Goal: Task Accomplishment & Management: Complete application form

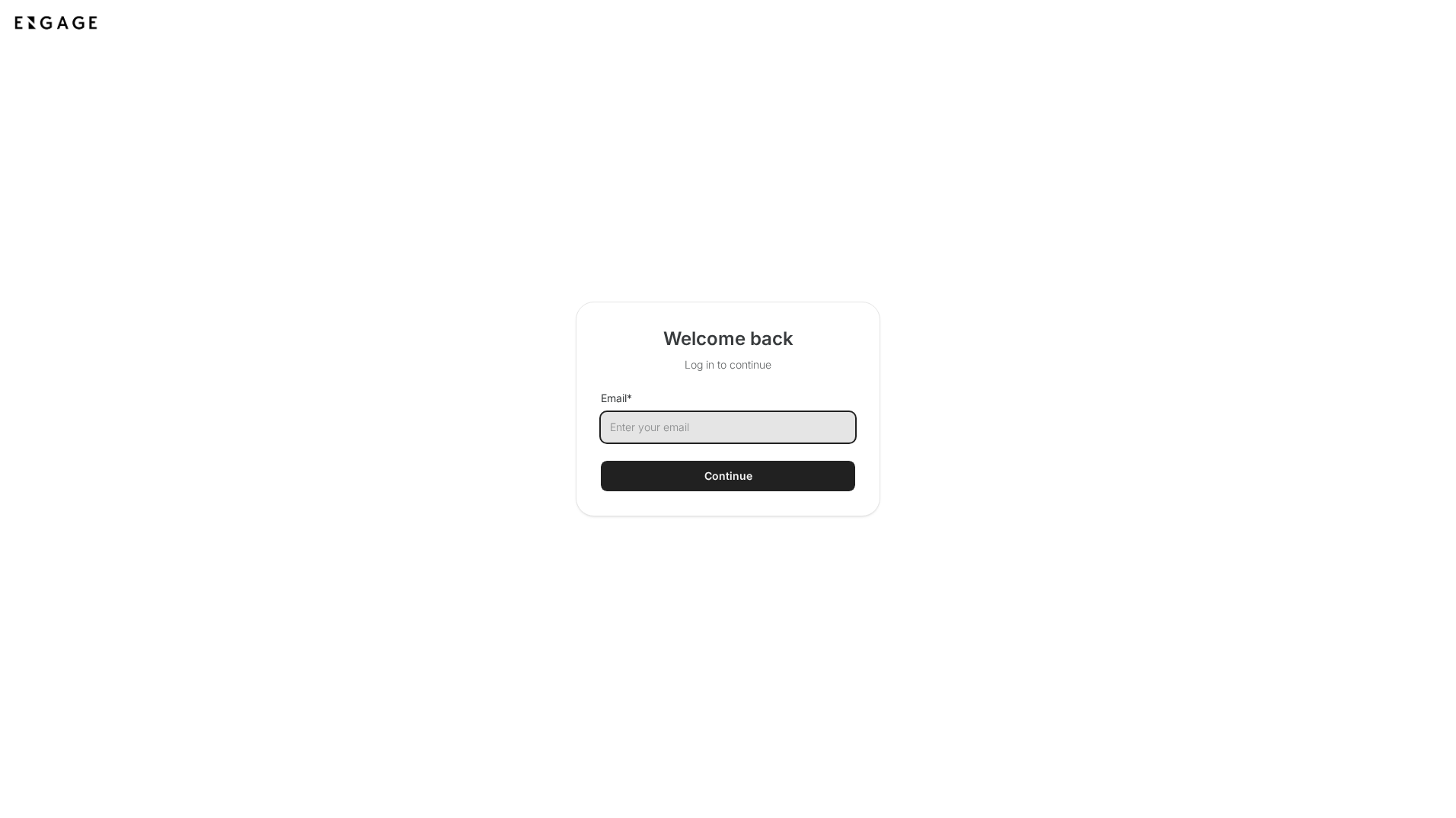
click at [715, 426] on input "Email *" at bounding box center [727, 427] width 254 height 30
type input "[EMAIL_ADDRESS][DOMAIN_NAME]"
click at [712, 466] on button "Continue" at bounding box center [727, 476] width 254 height 30
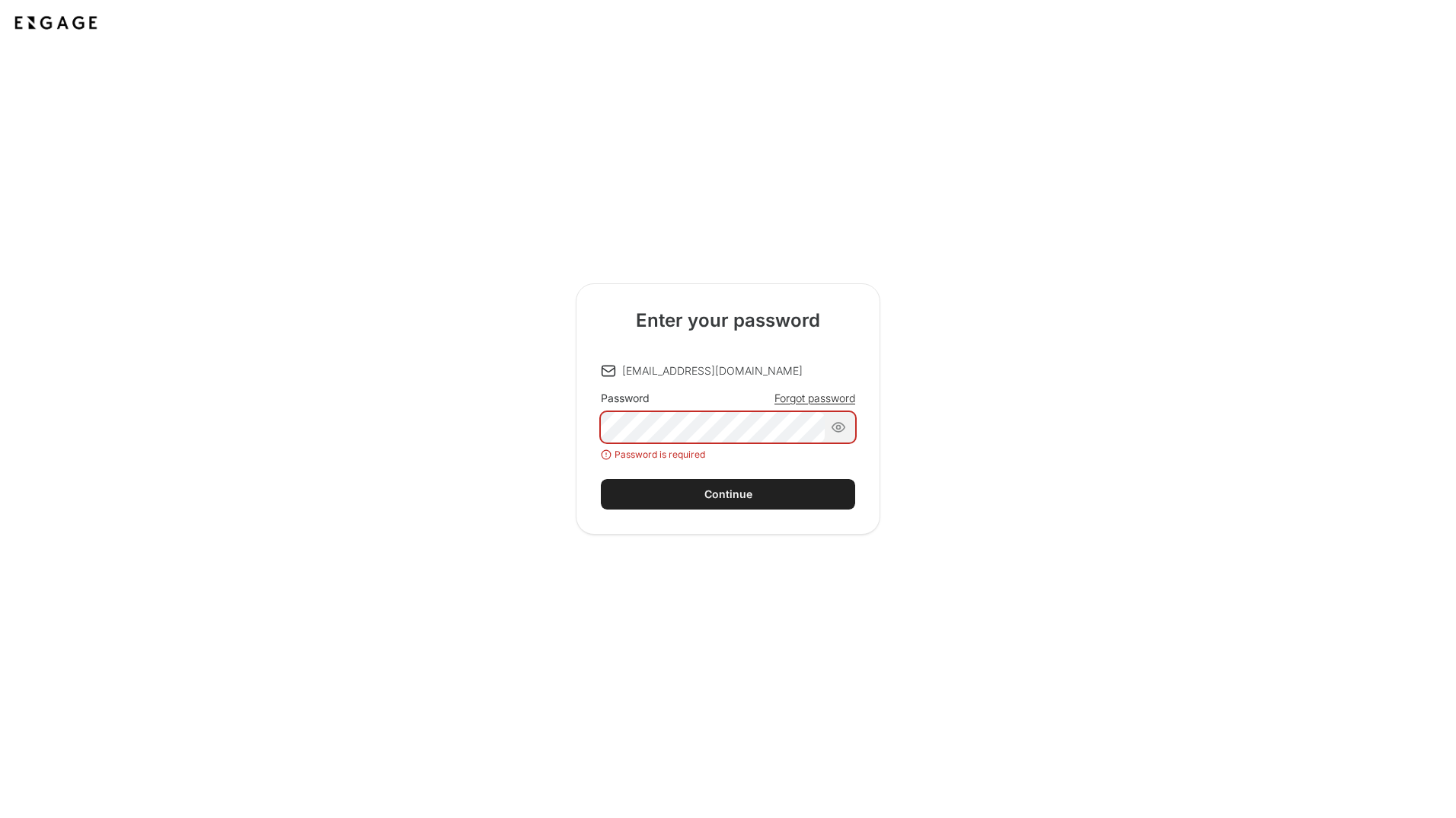
click at [720, 477] on div "lon.cunninghis@dgmatrix.com Password Forgot password Password is required Conti…" at bounding box center [727, 436] width 254 height 146
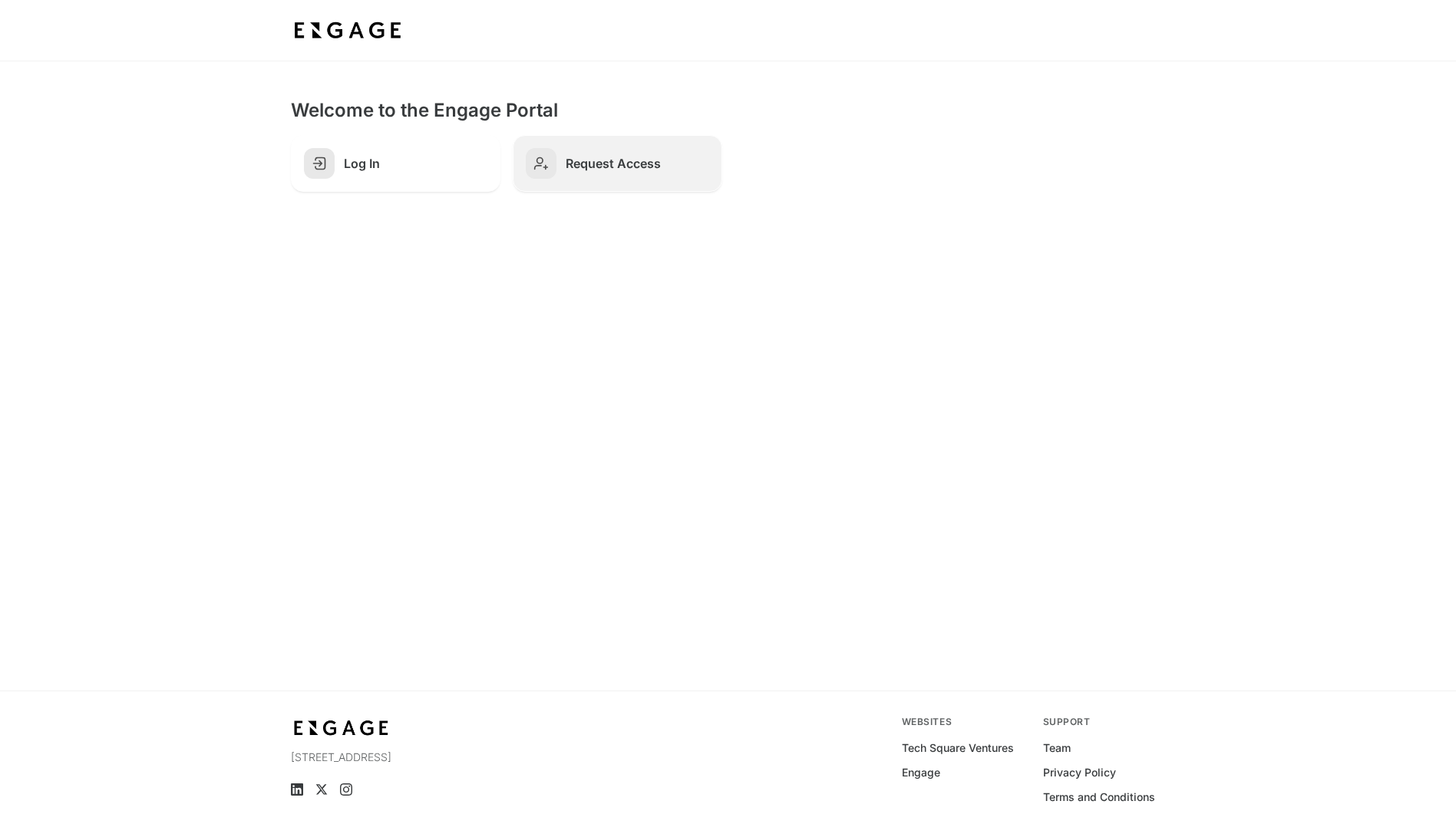
click at [536, 156] on icon at bounding box center [541, 163] width 15 height 15
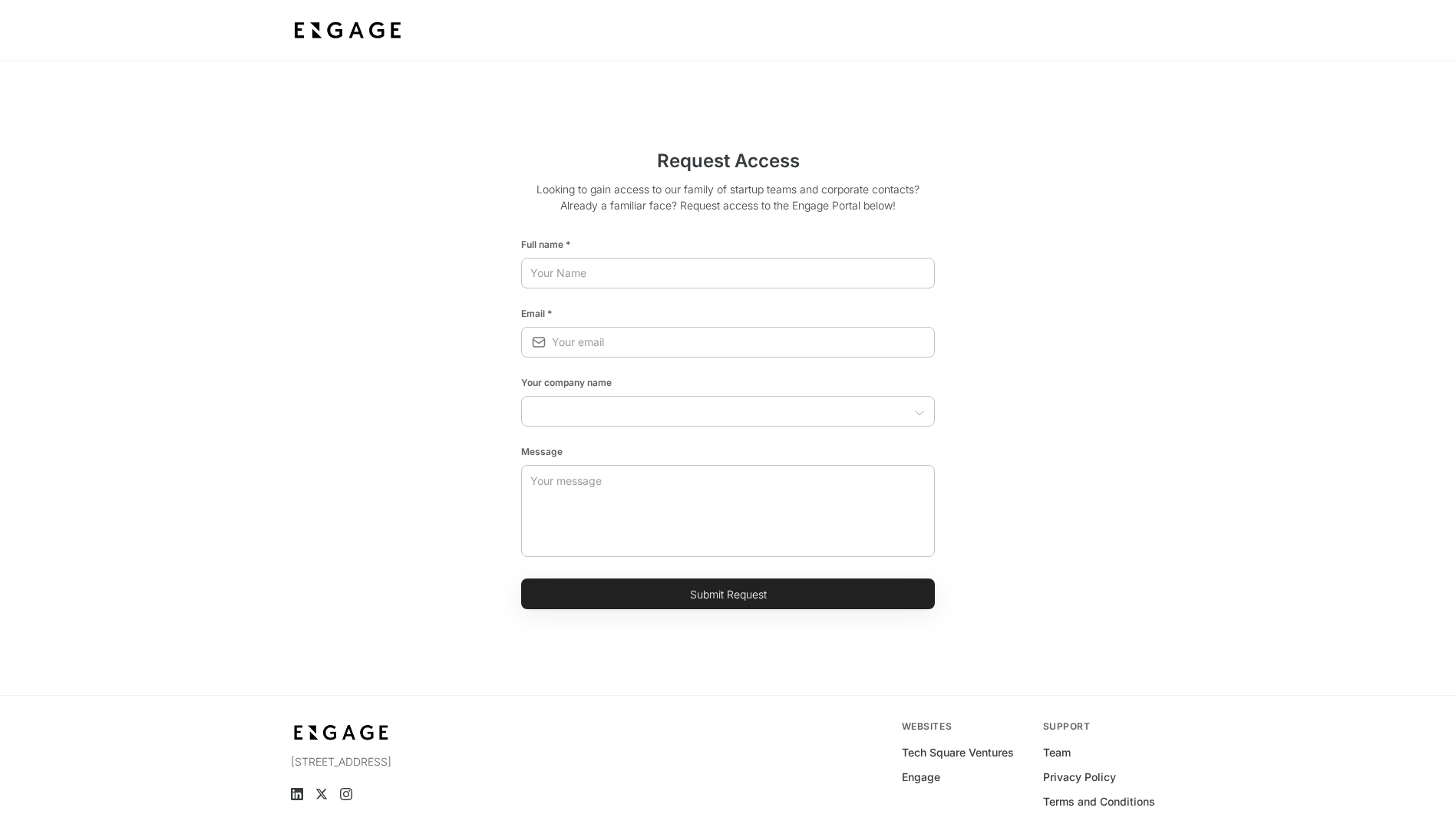
click at [579, 263] on html "Request Access Looking to gain access to our family of startup teams and corpor…" at bounding box center [728, 445] width 1456 height 890
click at [576, 270] on input "text" at bounding box center [727, 273] width 413 height 28
type input "[PERSON_NAME]"
type input "[EMAIL_ADDRESS][DOMAIN_NAME]"
type input "DG Matrix"
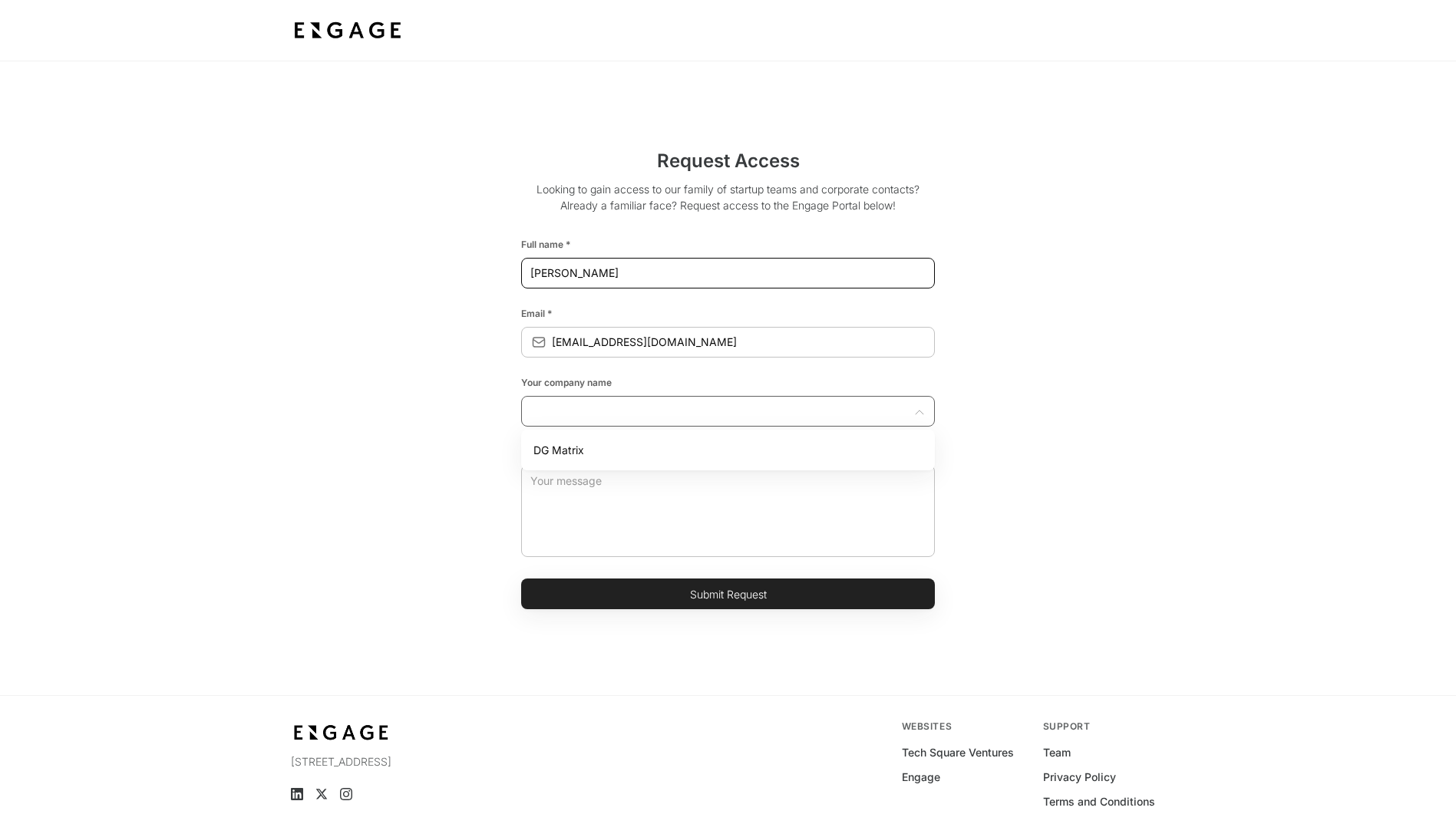
click at [624, 421] on div "​" at bounding box center [727, 411] width 413 height 30
click at [621, 421] on div "​" at bounding box center [727, 411] width 413 height 30
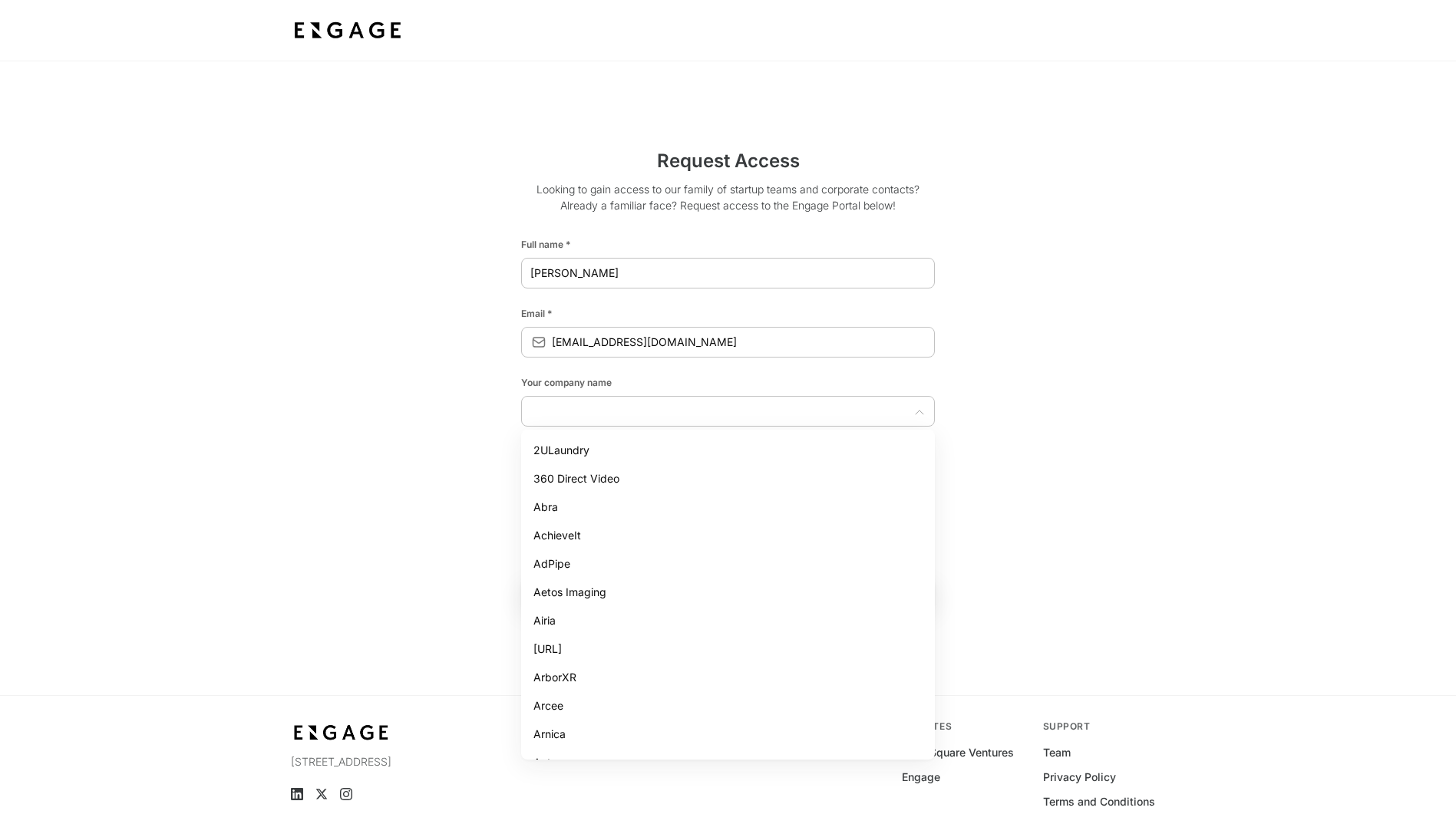
click at [569, 447] on li "2ULaundry" at bounding box center [727, 450] width 413 height 29
type input "2ULaundry"
drag, startPoint x: 595, startPoint y: 411, endPoint x: 503, endPoint y: 411, distance: 92.0
click at [503, 411] on div "Request Access Looking to gain access to our family of startup teams and corpor…" at bounding box center [729, 379] width 852 height 487
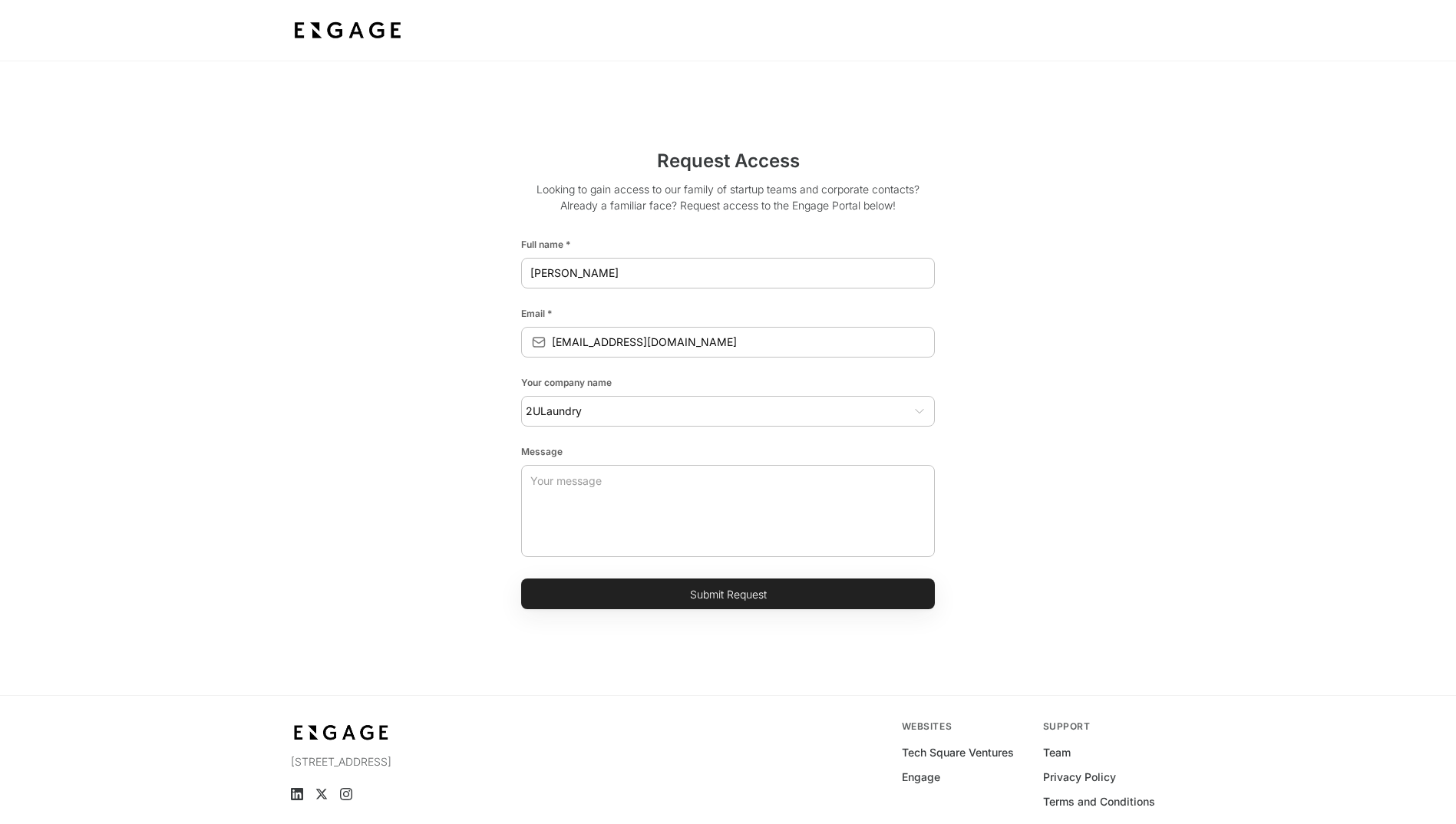
click at [503, 411] on div "Request Access Looking to gain access to our family of startup teams and corpor…" at bounding box center [729, 379] width 852 height 487
click at [897, 411] on icon "Clear" at bounding box center [901, 412] width 18 height 18
click at [556, 400] on div "​" at bounding box center [727, 411] width 413 height 30
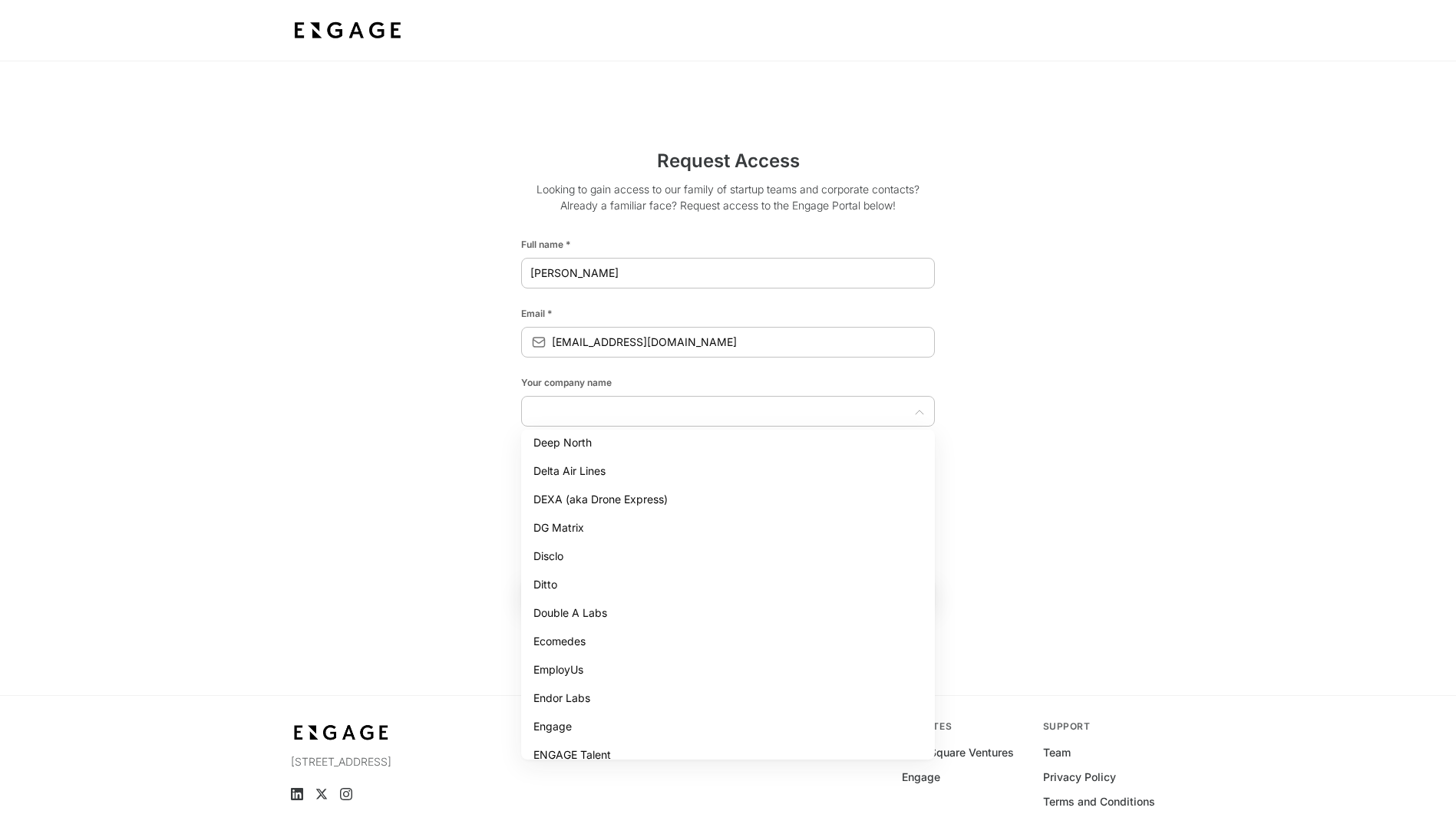
scroll to position [1228, 0]
click at [561, 528] on li "DG Matrix" at bounding box center [727, 528] width 413 height 29
type input "DG Matrix"
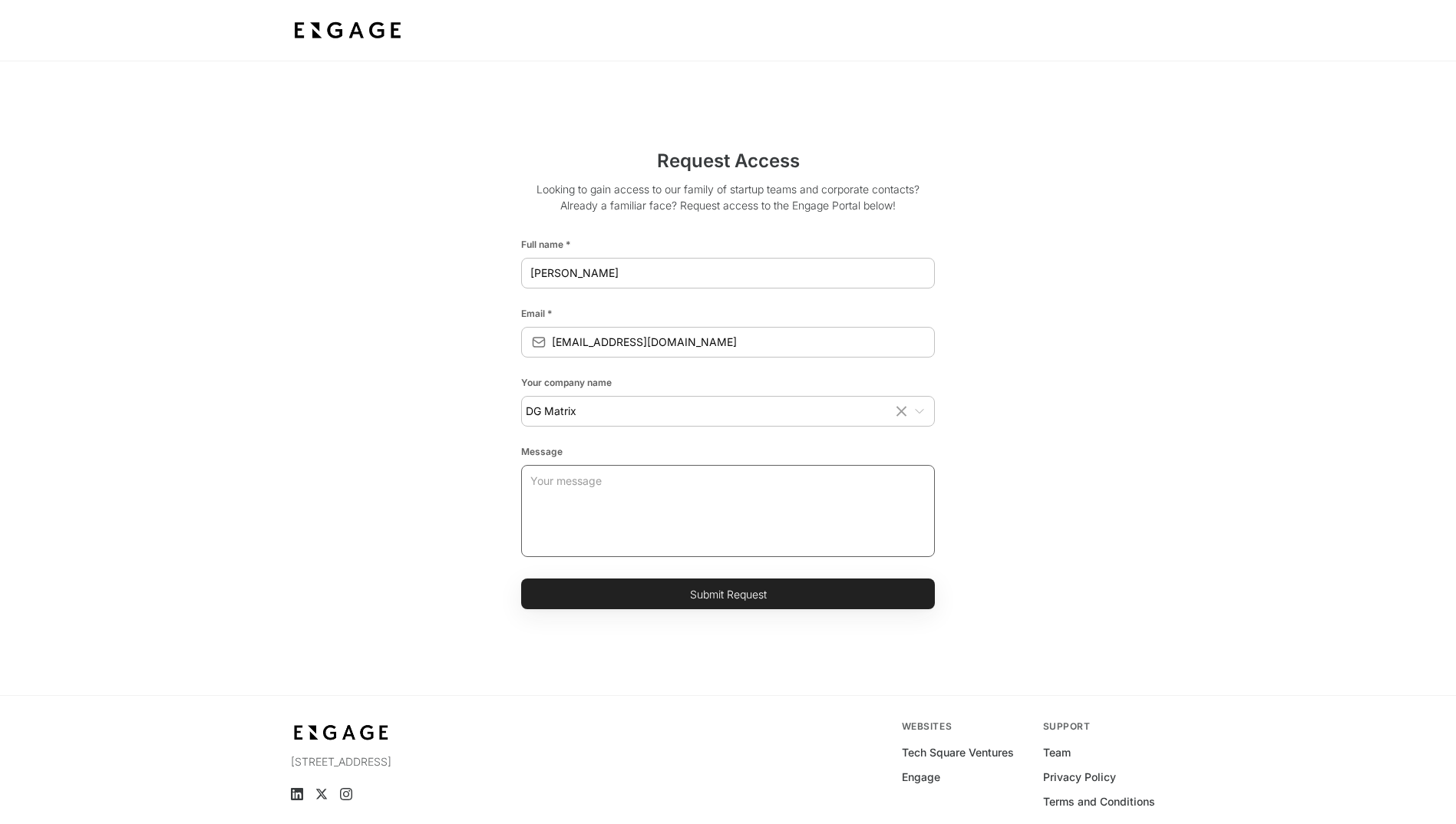
click at [573, 472] on textarea at bounding box center [728, 510] width 396 height 92
type textarea "Please provide access"
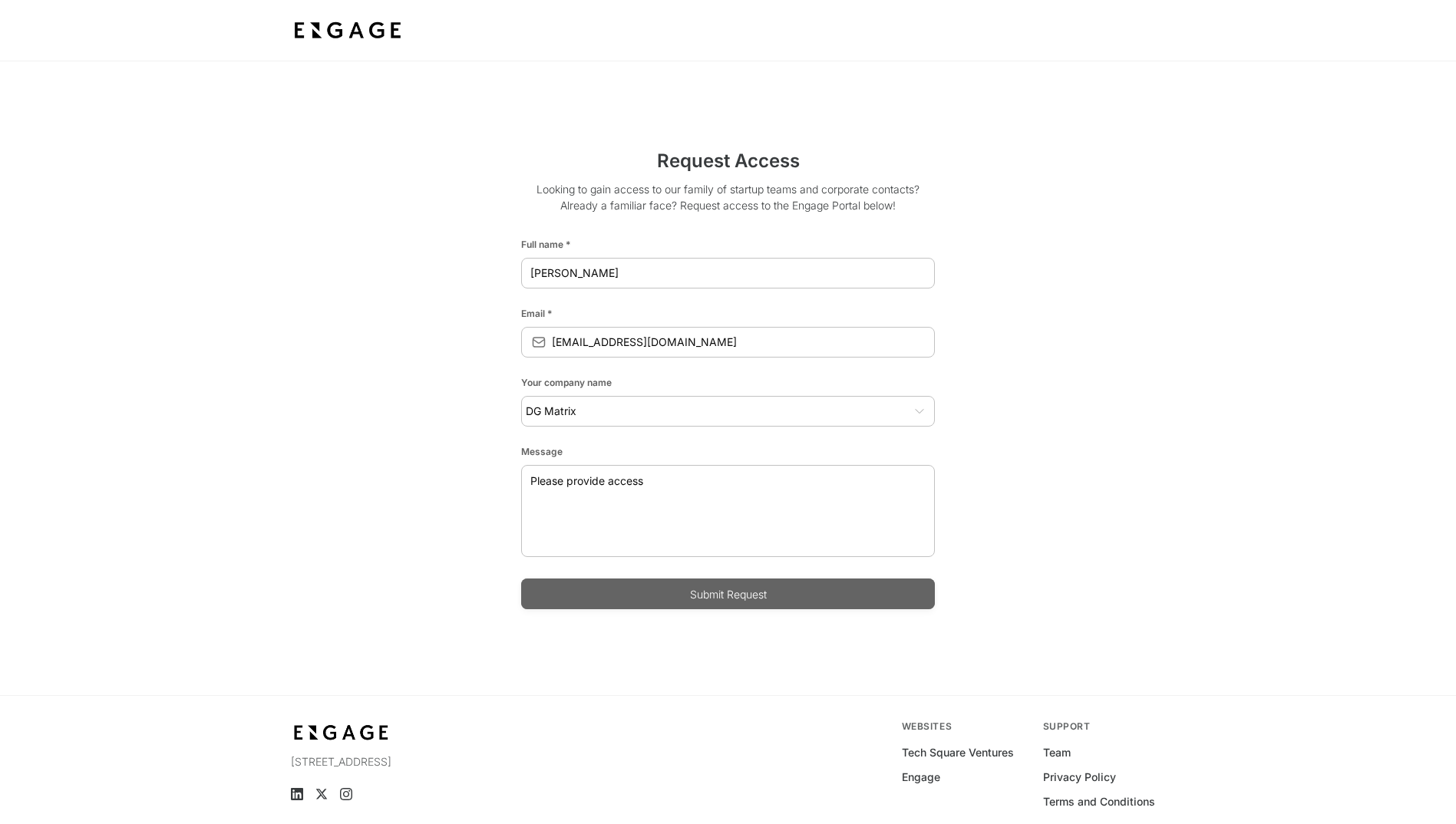
click at [756, 598] on button "Submit Request" at bounding box center [727, 594] width 413 height 30
